Goal: Task Accomplishment & Management: Use online tool/utility

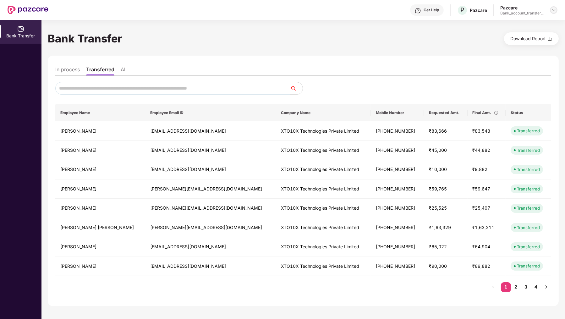
click at [551, 11] on img at bounding box center [553, 10] width 5 height 5
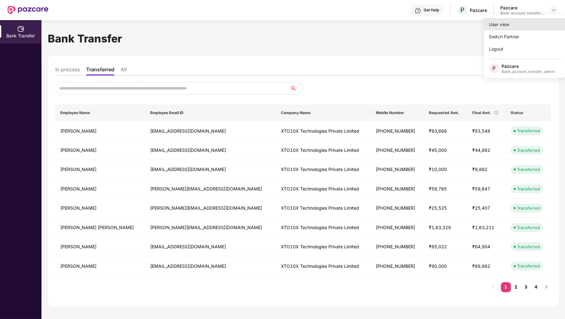
click at [540, 27] on div "User view" at bounding box center [525, 24] width 82 height 12
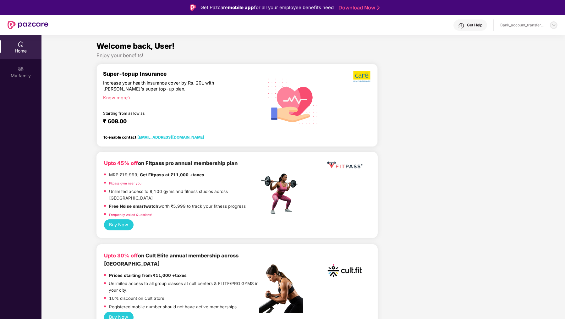
click at [555, 24] on img at bounding box center [553, 25] width 5 height 5
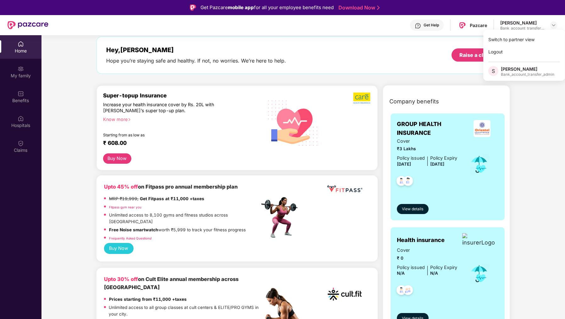
scroll to position [26, 0]
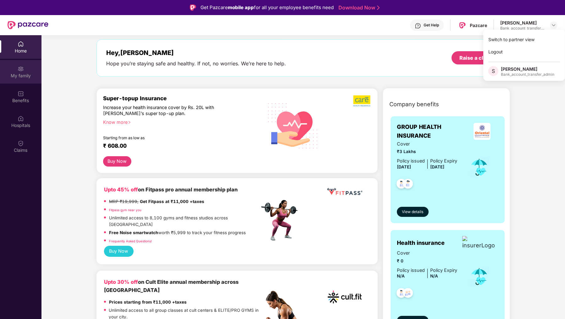
click at [26, 68] on div "My family" at bounding box center [20, 72] width 41 height 24
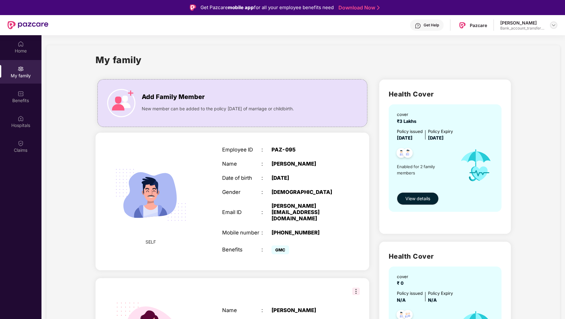
click at [552, 27] on img at bounding box center [553, 25] width 5 height 5
click at [545, 42] on div "Switch to partner view" at bounding box center [524, 39] width 82 height 12
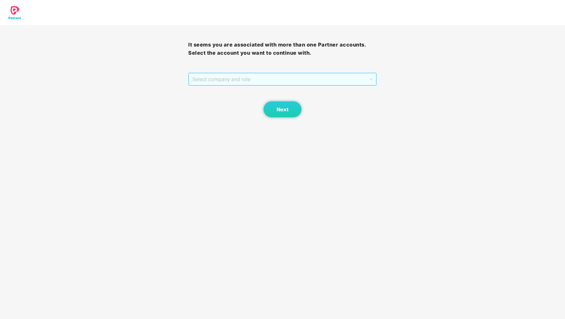
click at [351, 83] on span "Select company and role" at bounding box center [282, 79] width 180 height 12
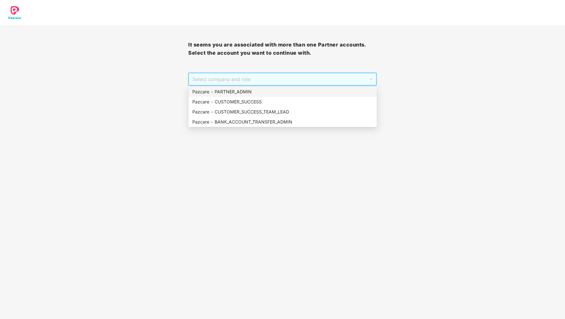
click at [335, 93] on div "Pazcare - PARTNER_ADMIN" at bounding box center [282, 91] width 181 height 7
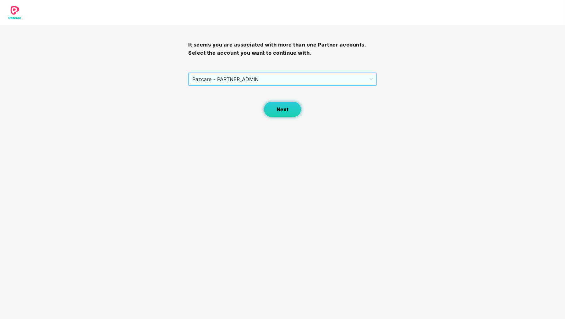
click at [293, 107] on button "Next" at bounding box center [283, 110] width 38 height 16
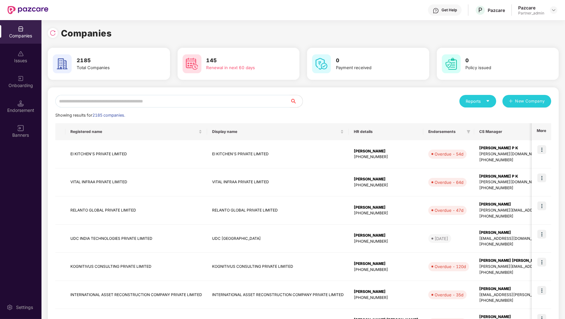
click at [272, 110] on div "Reports New Company Showing results for 2185 companies. Registered name Display…" at bounding box center [303, 269] width 496 height 349
click at [268, 104] on input "text" at bounding box center [172, 101] width 235 height 13
